Goal: Find specific page/section: Find specific page/section

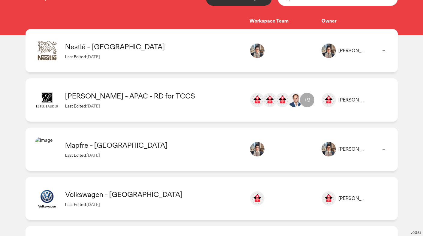
scroll to position [89, 0]
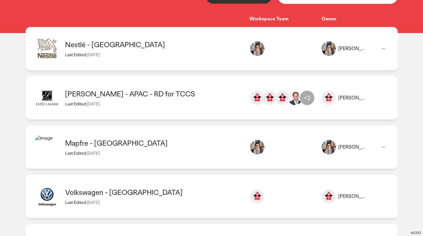
click at [142, 56] on div "Last Edited: [DATE]" at bounding box center [154, 54] width 178 height 5
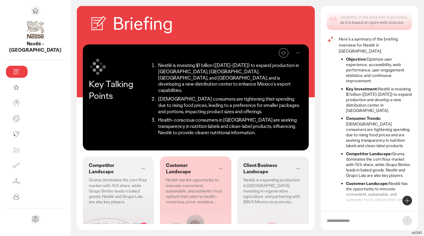
scroll to position [20, 0]
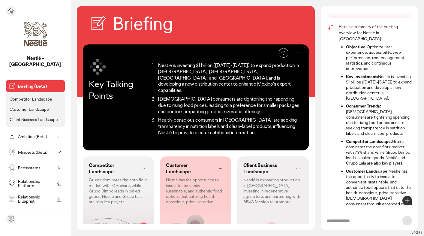
click at [21, 96] on p "Competitor Landscape" at bounding box center [31, 98] width 43 height 5
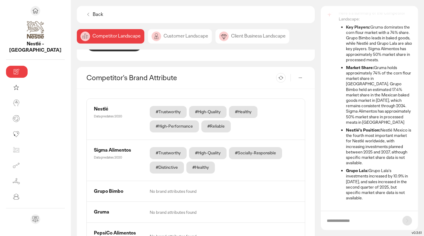
scroll to position [265, 0]
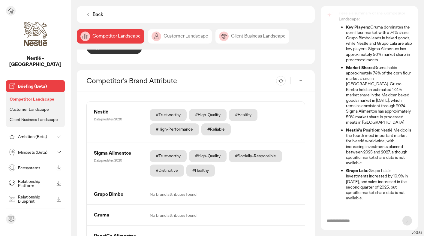
click at [21, 107] on p "Customer Landscape" at bounding box center [29, 109] width 39 height 5
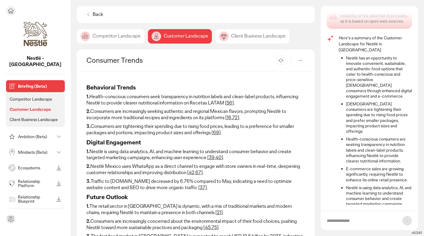
click at [27, 117] on p "Client Business Landscape" at bounding box center [34, 119] width 48 height 5
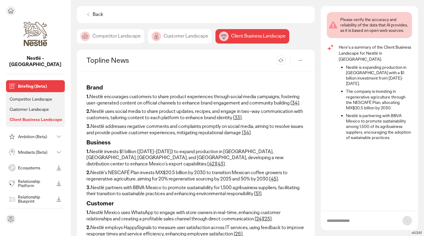
click at [18, 134] on p "Ambition (Beta)" at bounding box center [36, 136] width 36 height 4
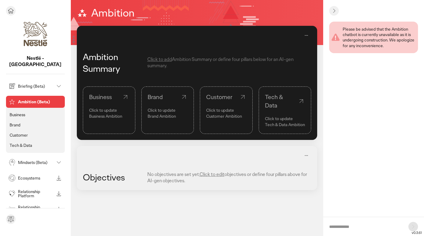
click at [31, 161] on div "Mindsets (Beta)" at bounding box center [35, 162] width 59 height 12
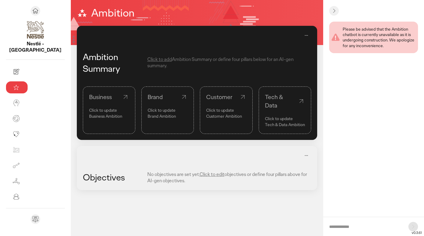
click at [332, 11] on icon at bounding box center [333, 10] width 7 height 7
